Goal: Information Seeking & Learning: Find specific fact

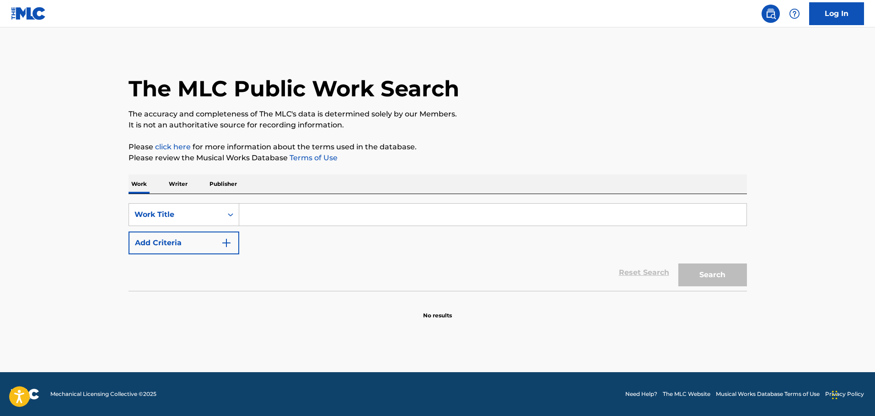
click at [272, 212] on input "Search Form" at bounding box center [492, 215] width 507 height 22
type input "405 anthem"
click at [690, 264] on button "Search" at bounding box center [712, 275] width 69 height 23
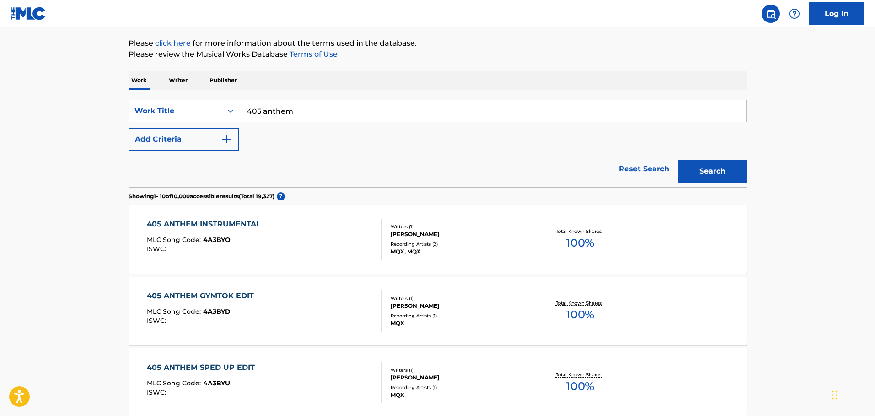
scroll to position [137, 0]
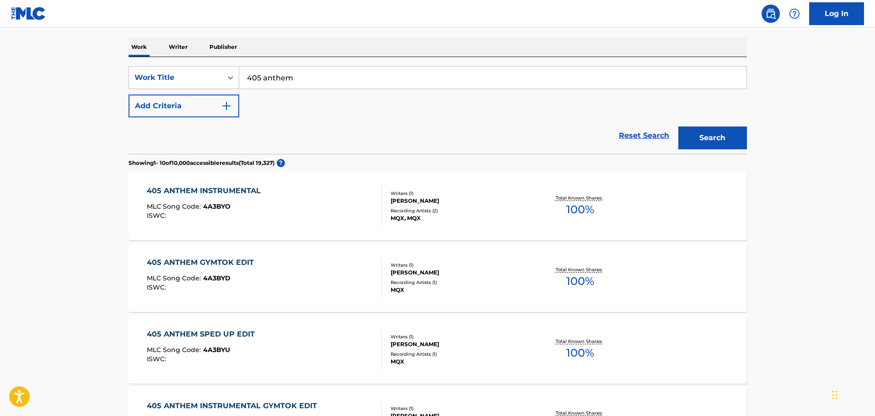
click at [371, 209] on div "405 ANTHEM INSTRUMENTAL MLC Song Code : 4A3BYO ISWC :" at bounding box center [264, 206] width 235 height 41
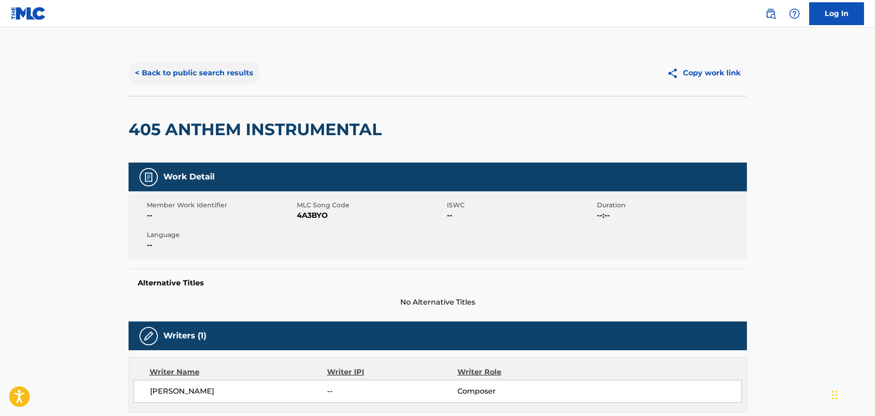
click at [149, 76] on button "< Back to public search results" at bounding box center [193, 73] width 131 height 23
